Goal: Browse casually: Explore the website without a specific task or goal

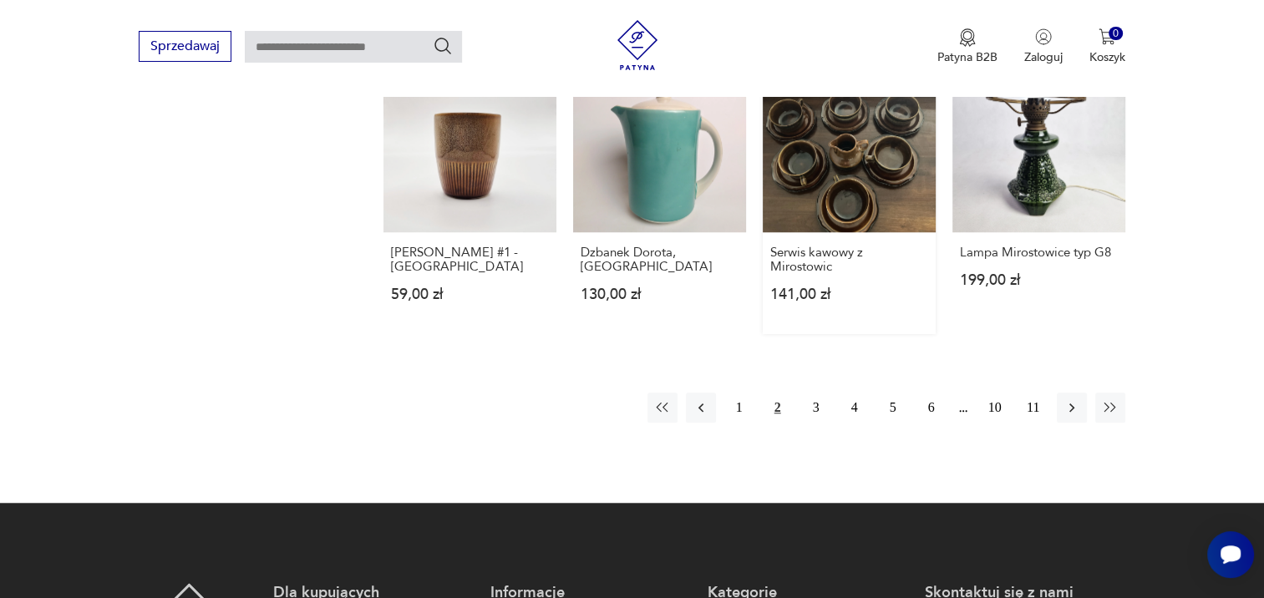
scroll to position [1315, 0]
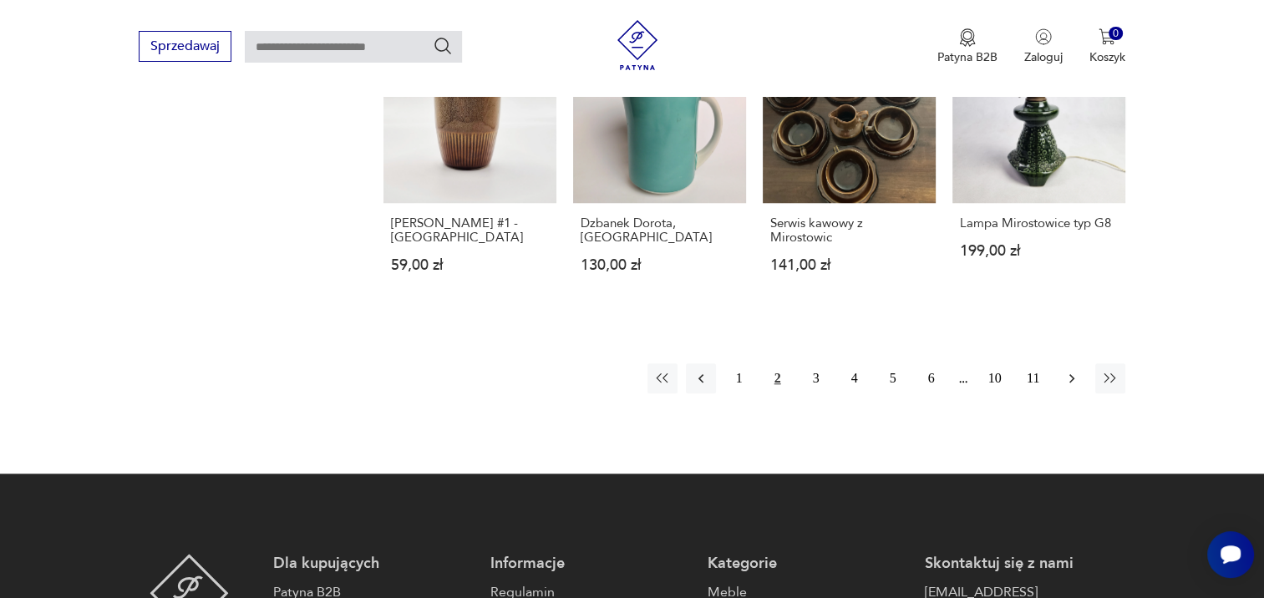
click at [1072, 370] on icon "button" at bounding box center [1071, 378] width 17 height 17
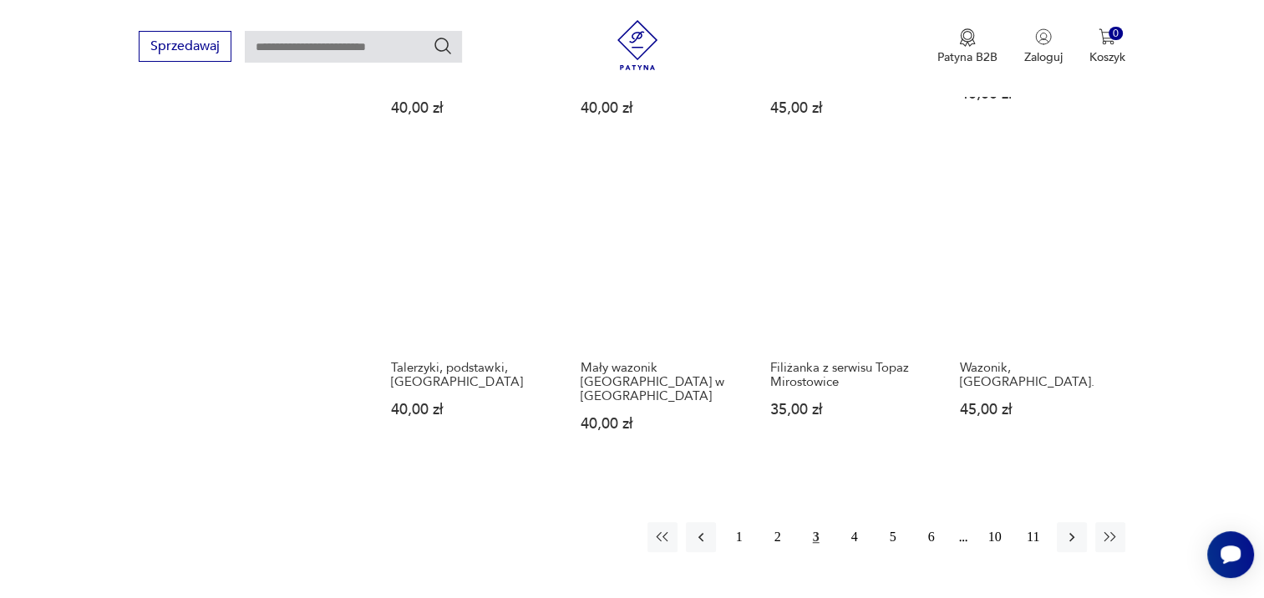
scroll to position [1148, 0]
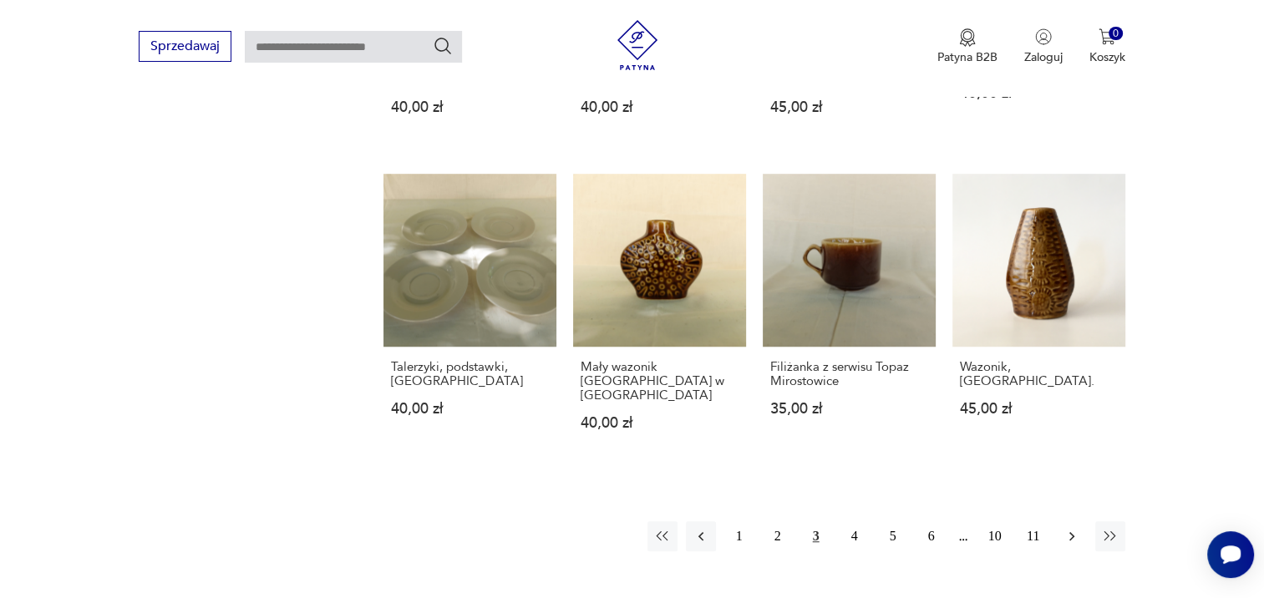
click at [1067, 528] on icon "button" at bounding box center [1071, 536] width 17 height 17
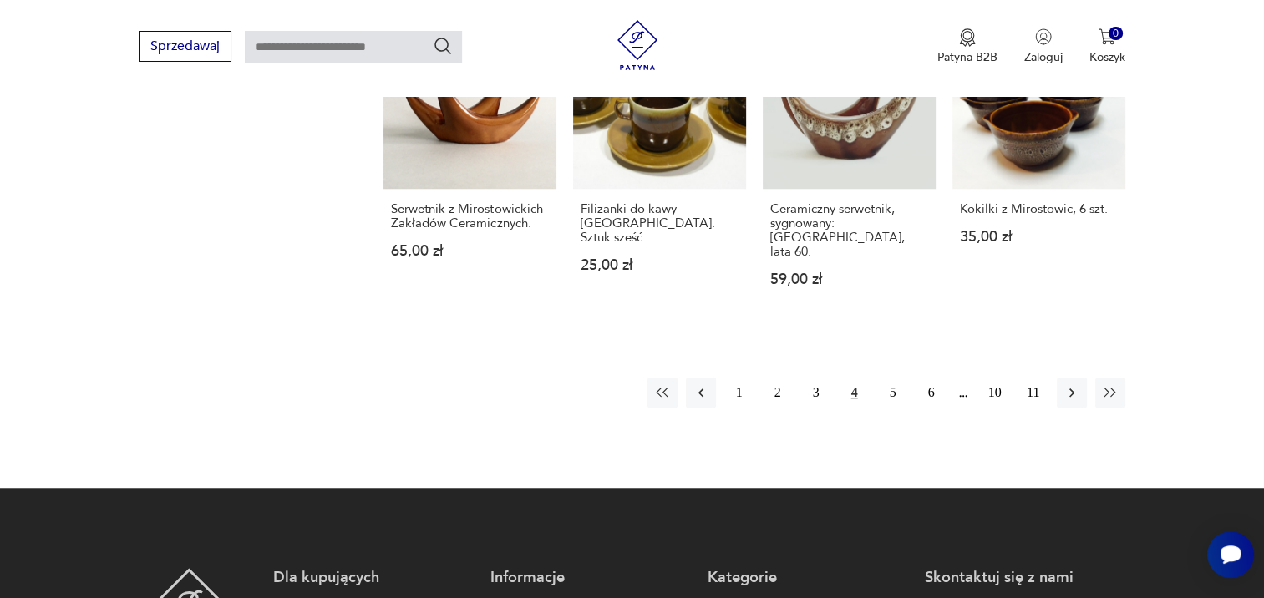
scroll to position [1315, 0]
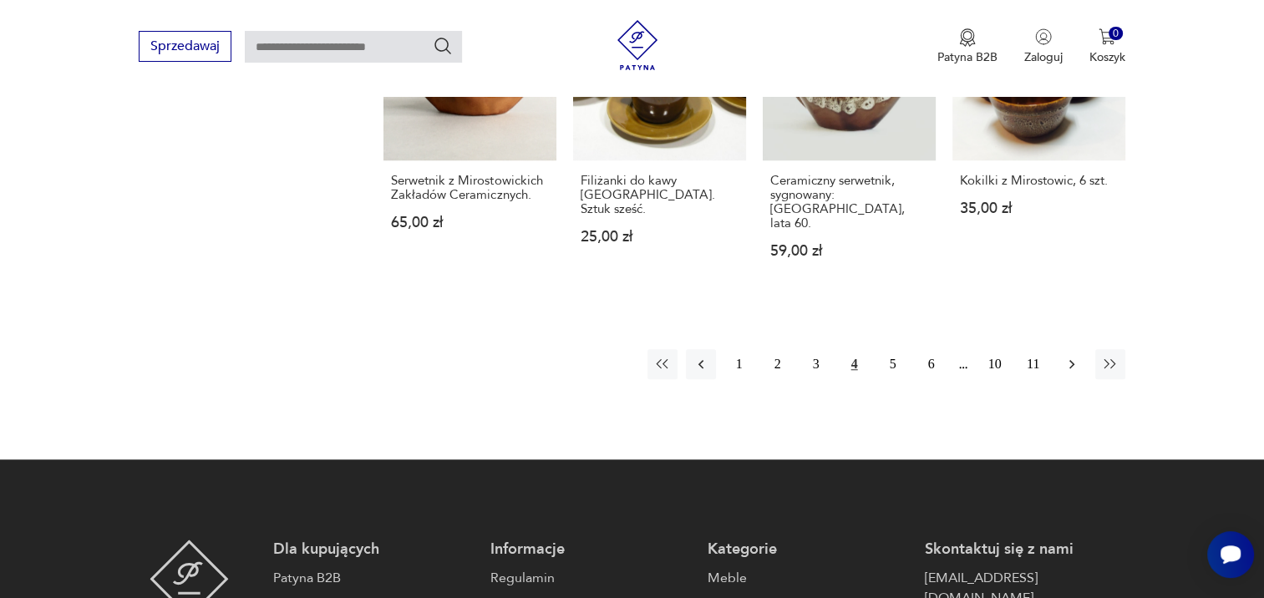
click at [1065, 357] on icon "button" at bounding box center [1071, 364] width 17 height 17
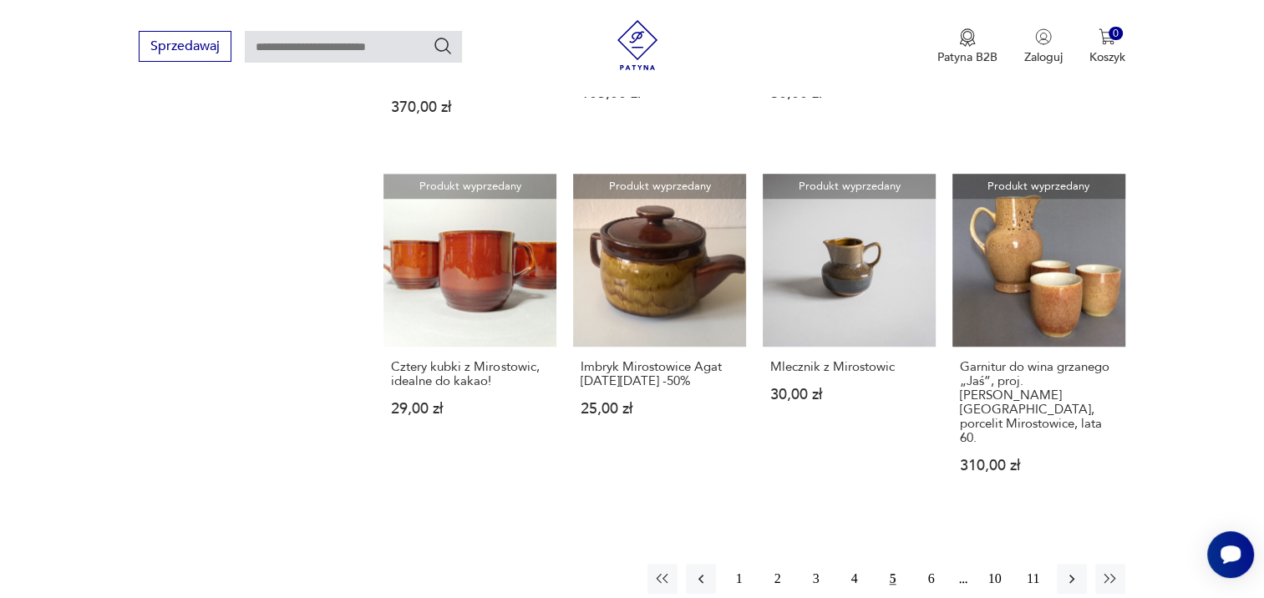
scroll to position [1148, 0]
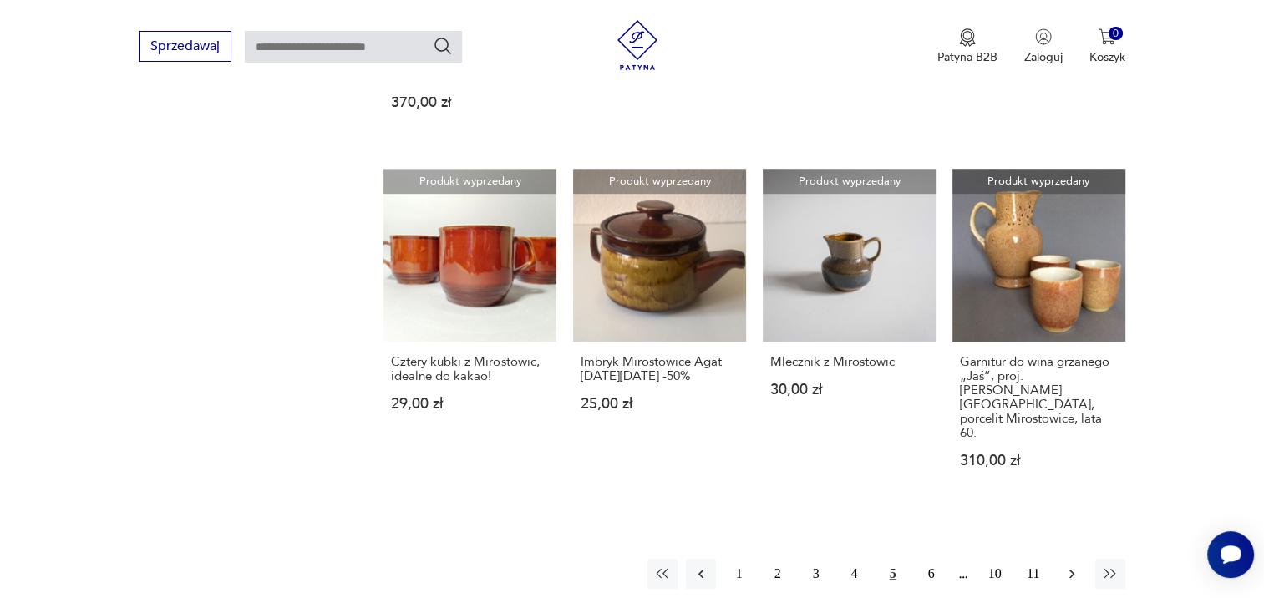
click at [1067, 565] on icon "button" at bounding box center [1071, 573] width 17 height 17
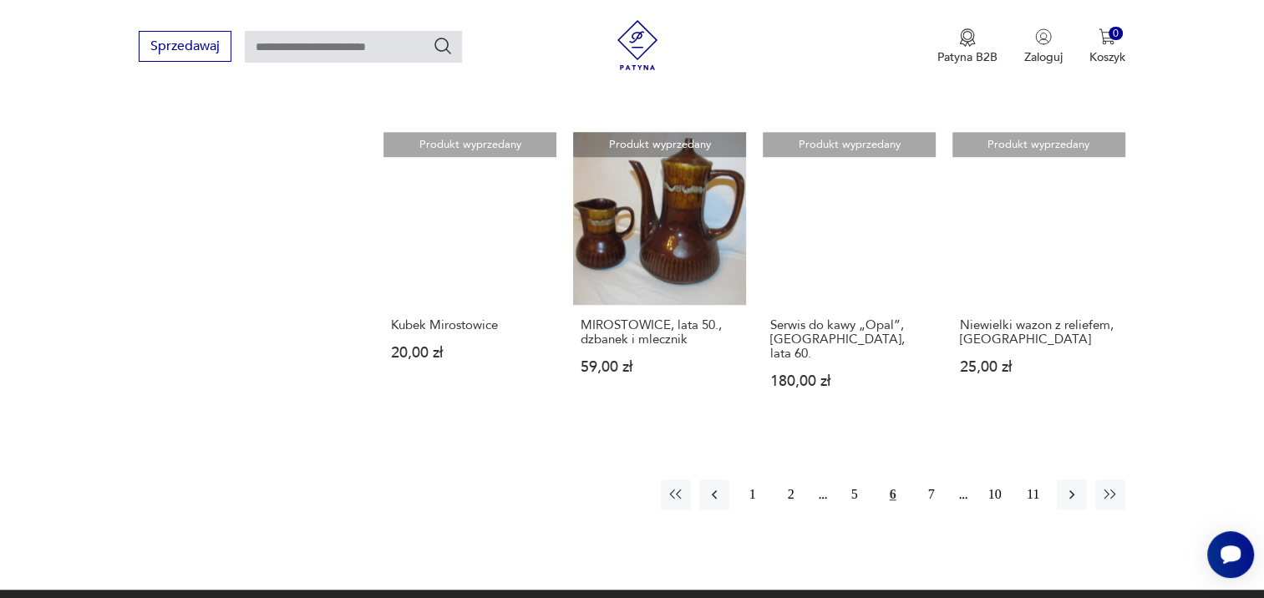
scroll to position [1232, 0]
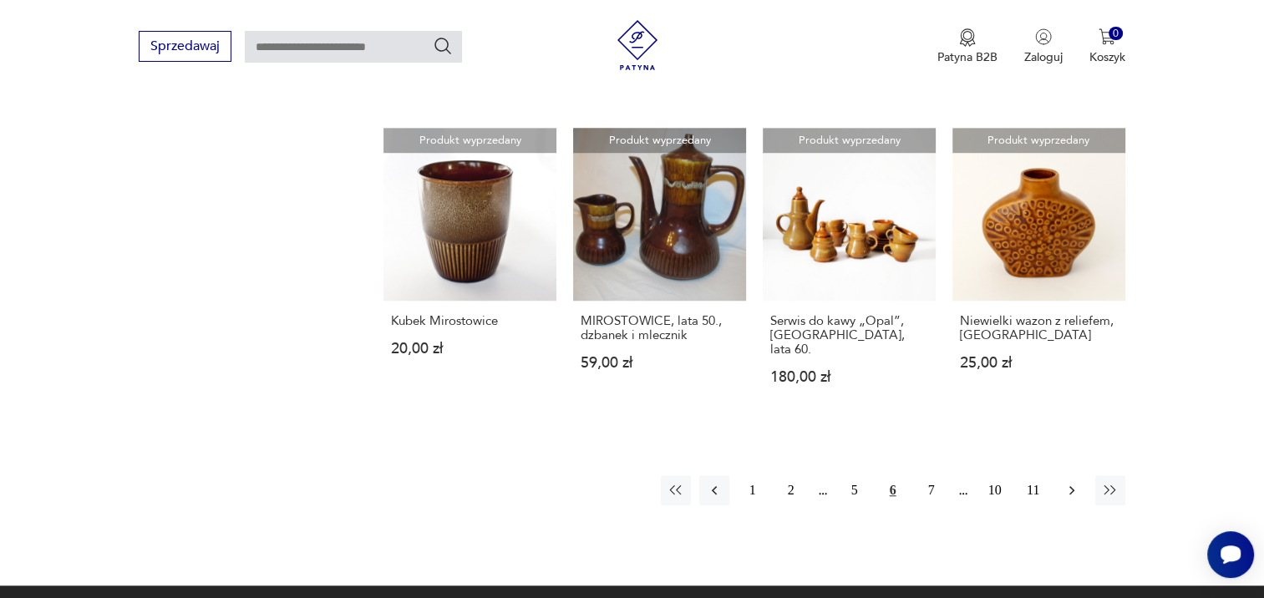
click at [1066, 482] on icon "button" at bounding box center [1071, 490] width 17 height 17
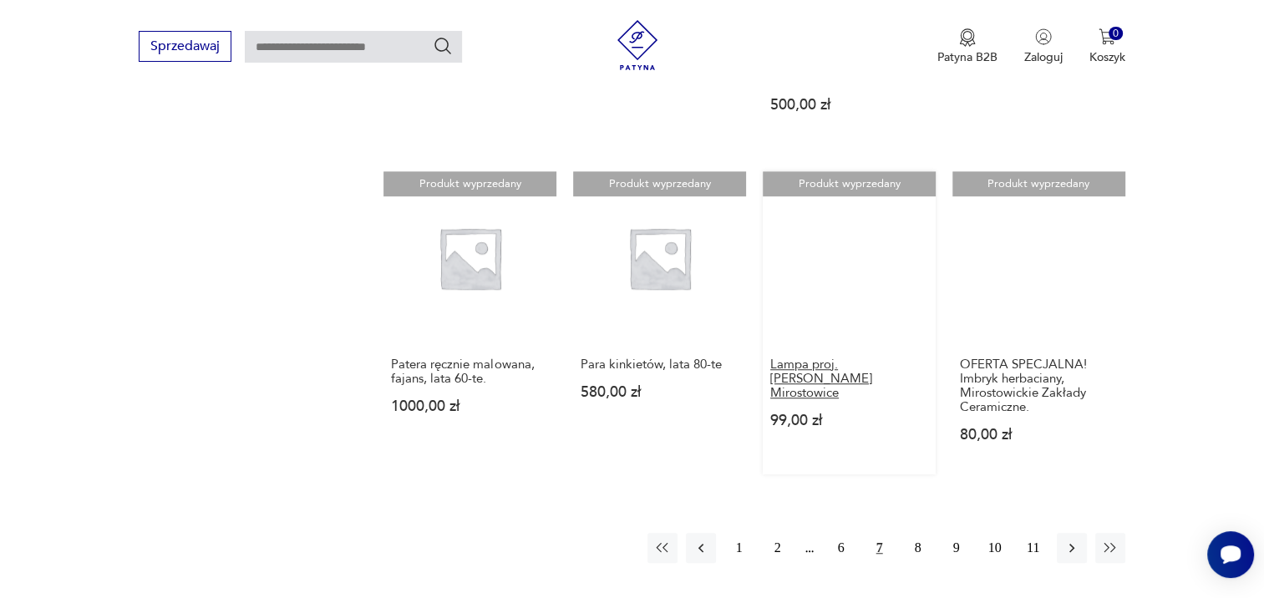
scroll to position [1232, 0]
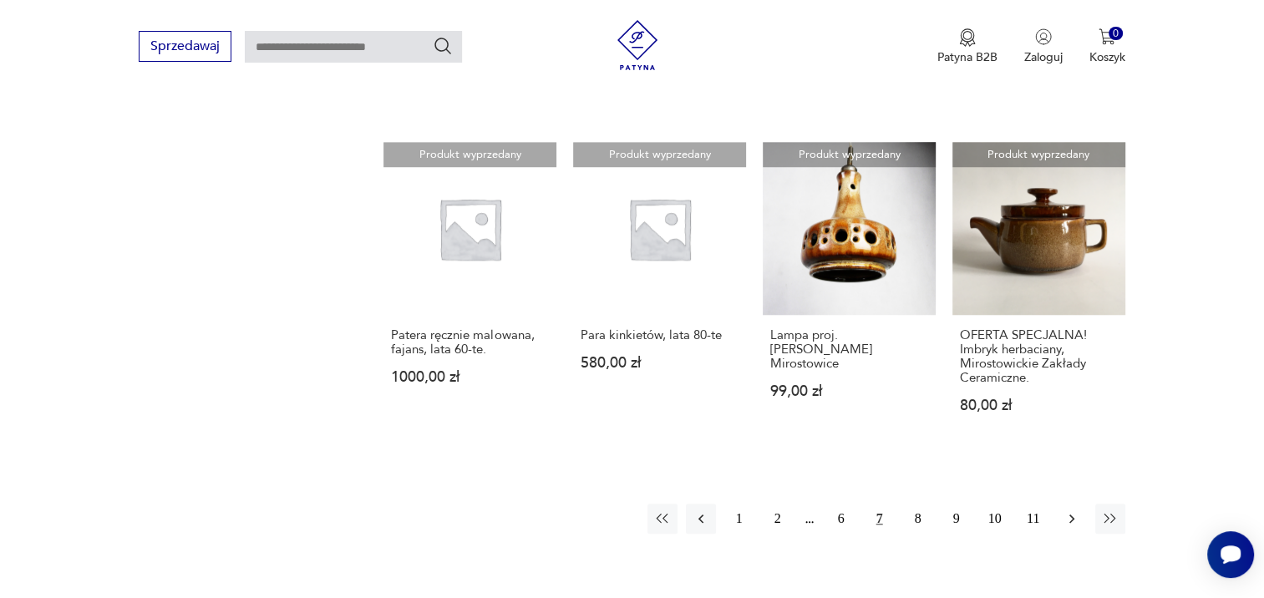
click at [1068, 510] on icon "button" at bounding box center [1071, 518] width 17 height 17
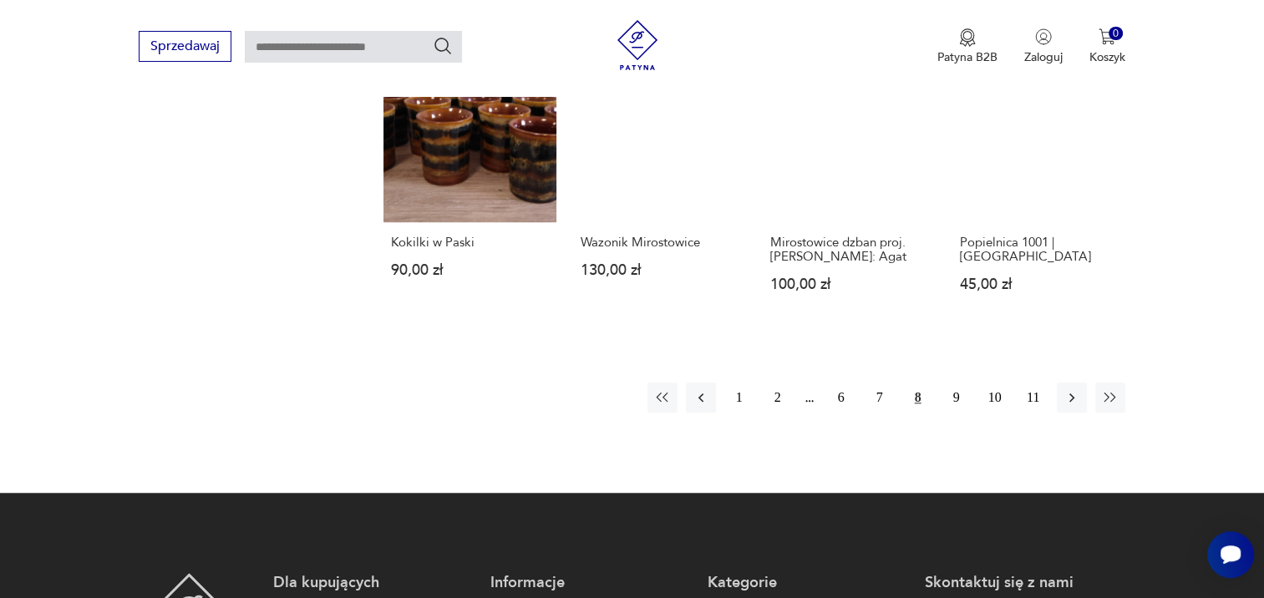
scroll to position [1315, 0]
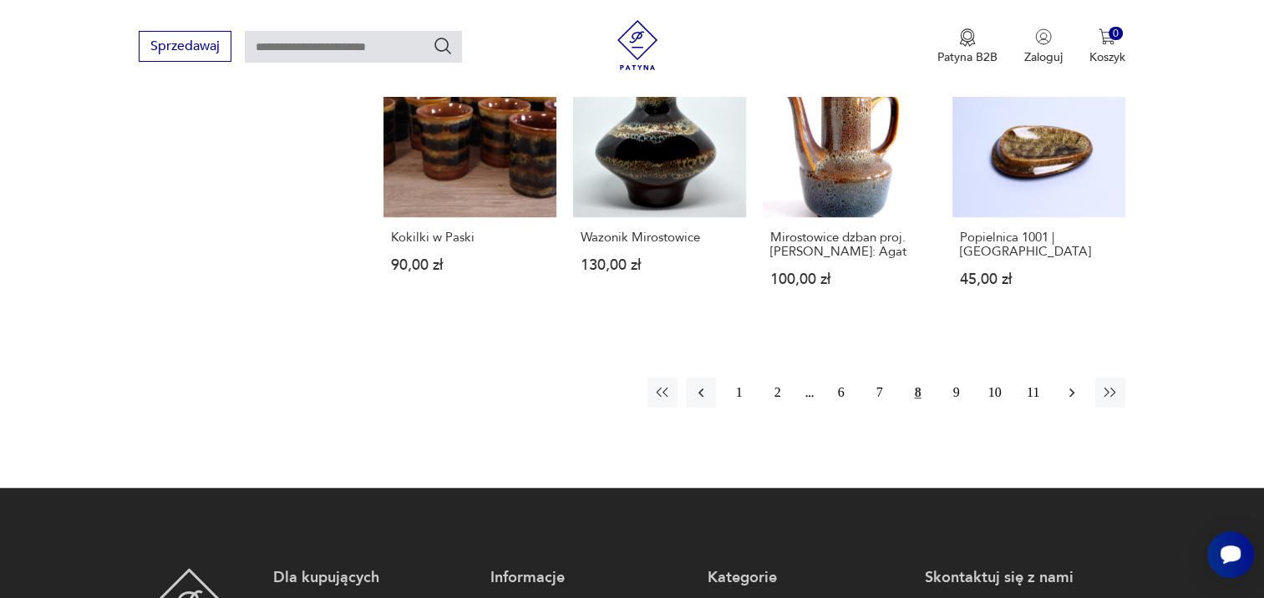
click at [1069, 384] on icon "button" at bounding box center [1071, 392] width 17 height 17
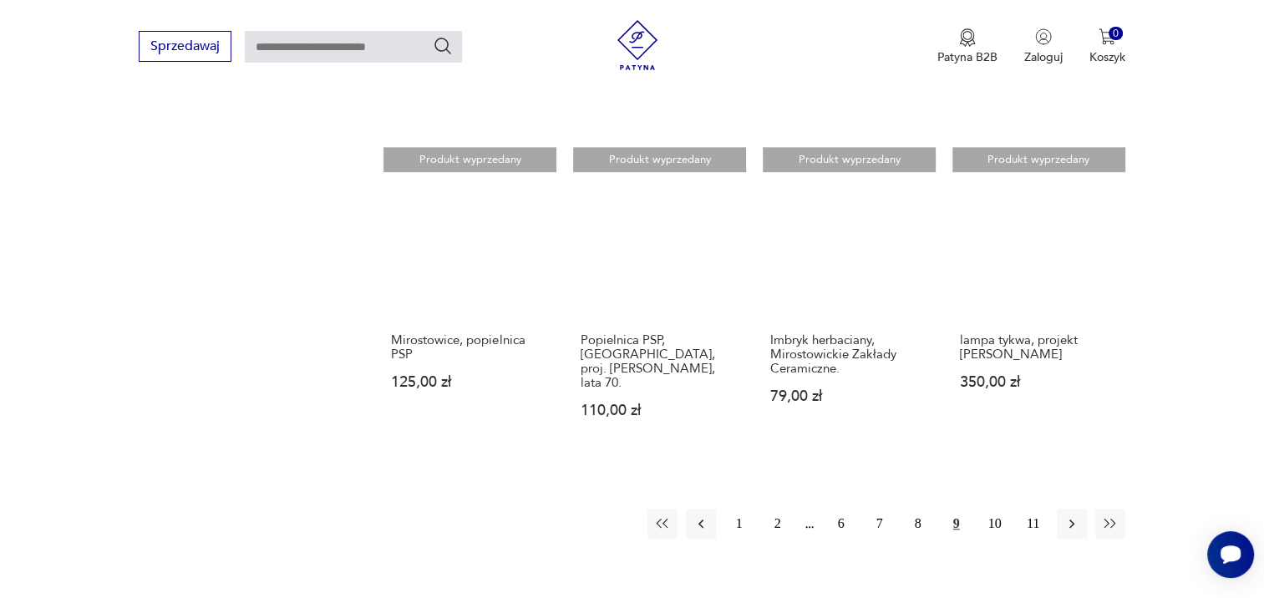
scroll to position [1232, 0]
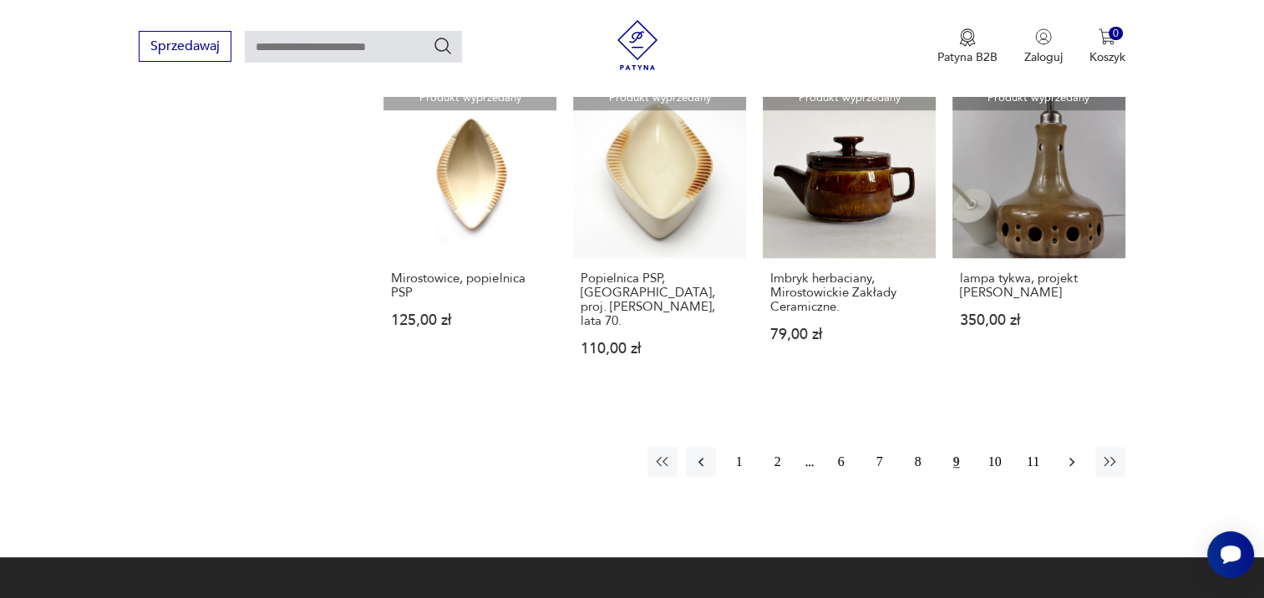
click at [1066, 454] on icon "button" at bounding box center [1071, 462] width 17 height 17
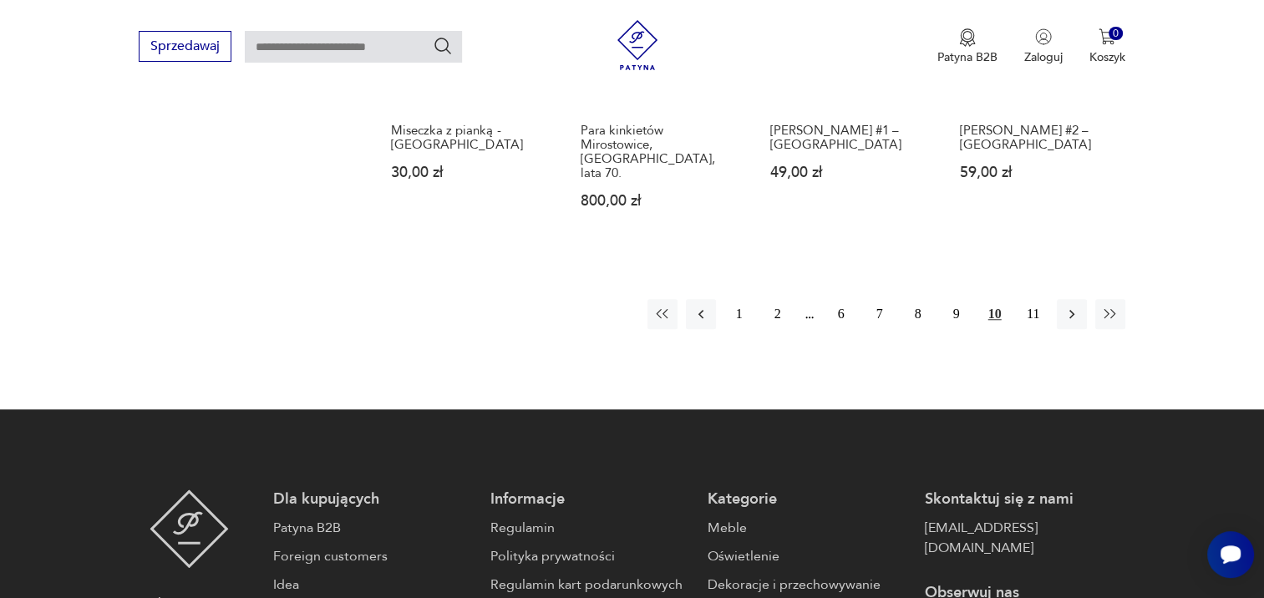
scroll to position [1399, 0]
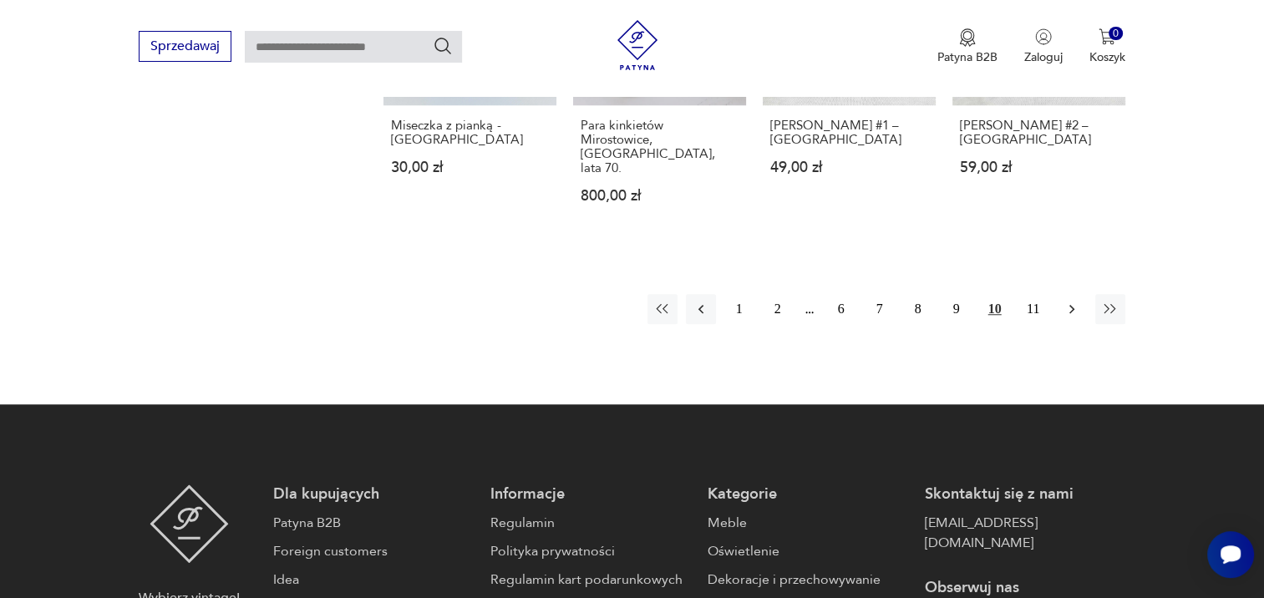
click at [1064, 301] on icon "button" at bounding box center [1071, 309] width 17 height 17
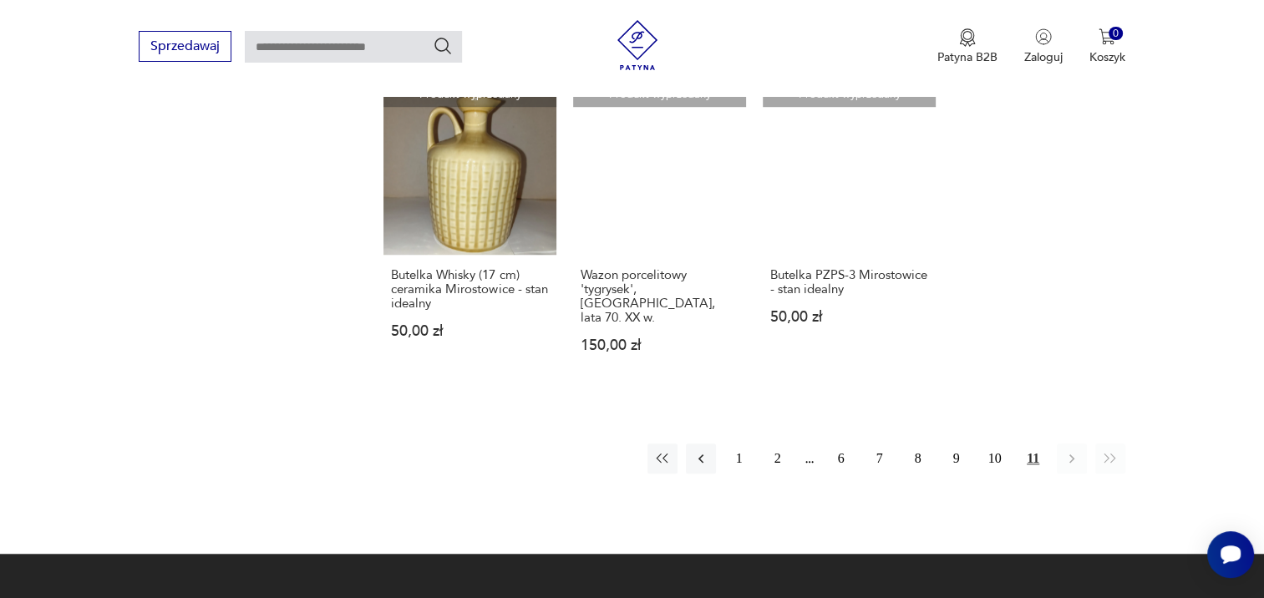
scroll to position [1399, 0]
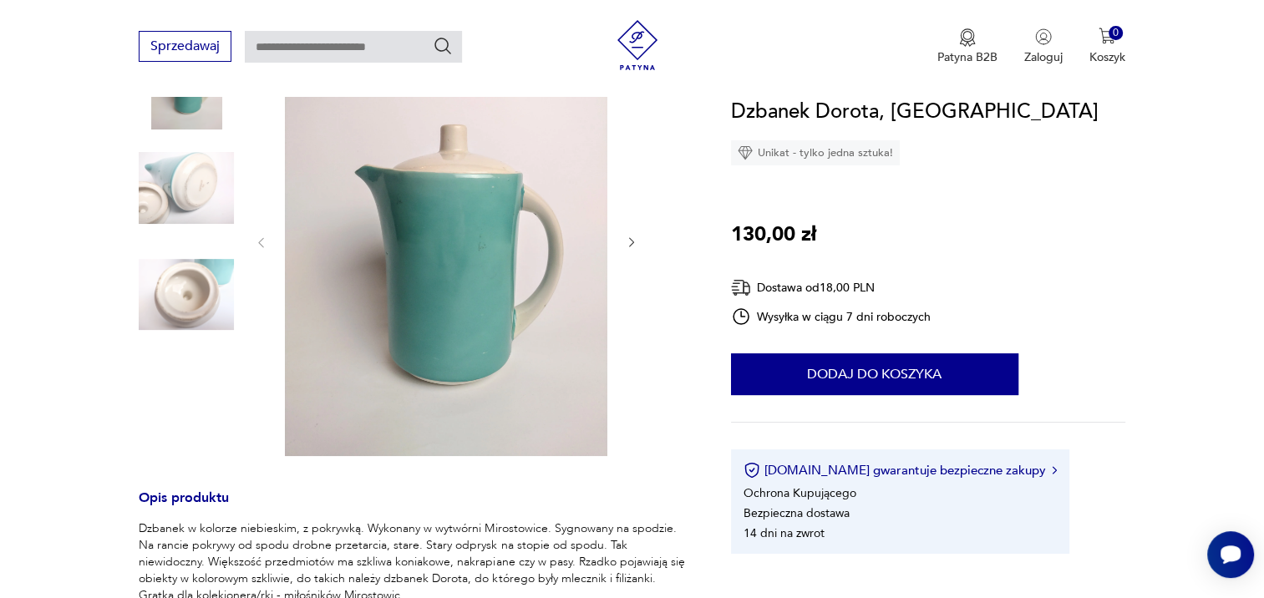
scroll to position [251, 0]
click at [199, 182] on img at bounding box center [186, 186] width 95 height 95
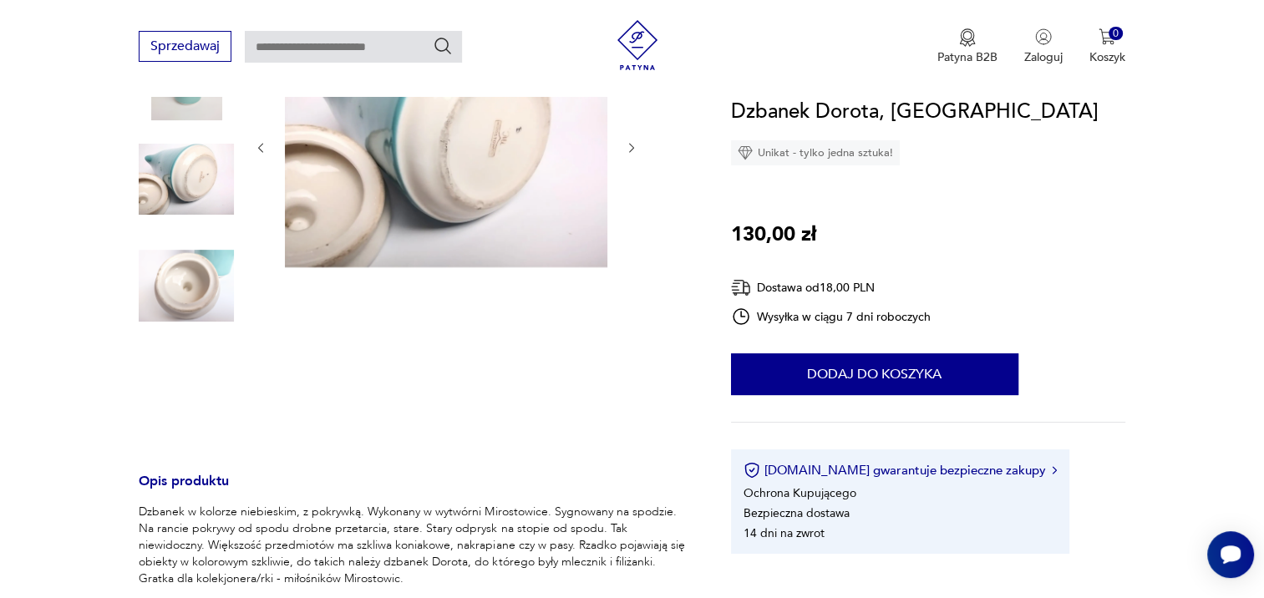
click at [187, 276] on img at bounding box center [186, 285] width 95 height 95
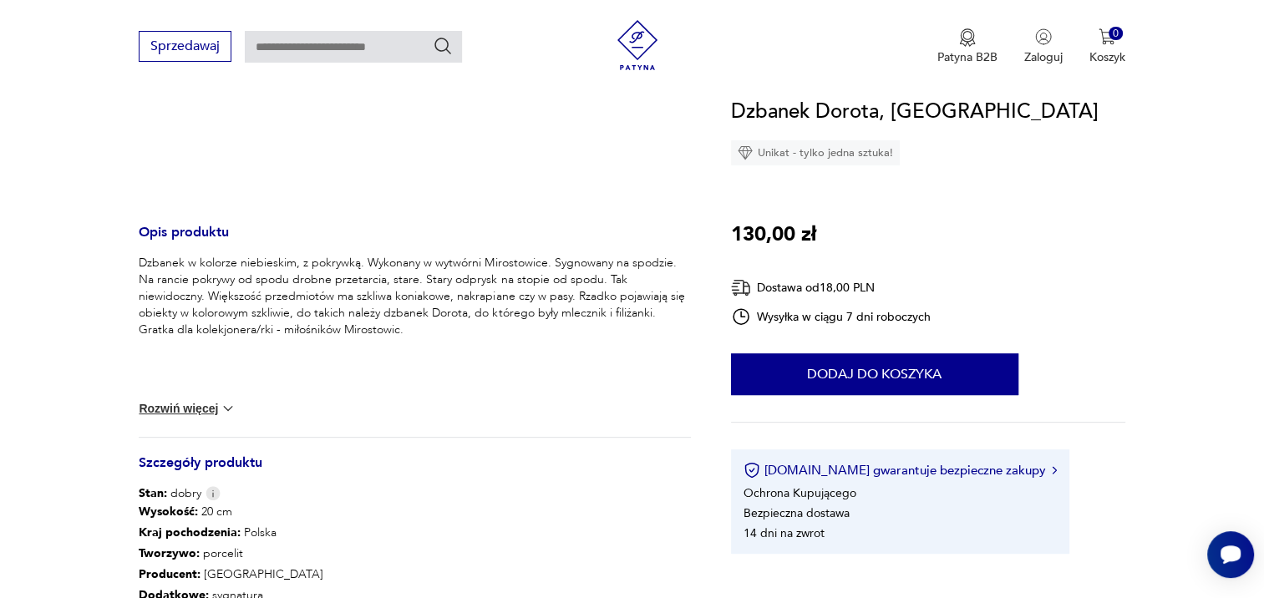
scroll to position [585, 0]
